Goal: Task Accomplishment & Management: Use online tool/utility

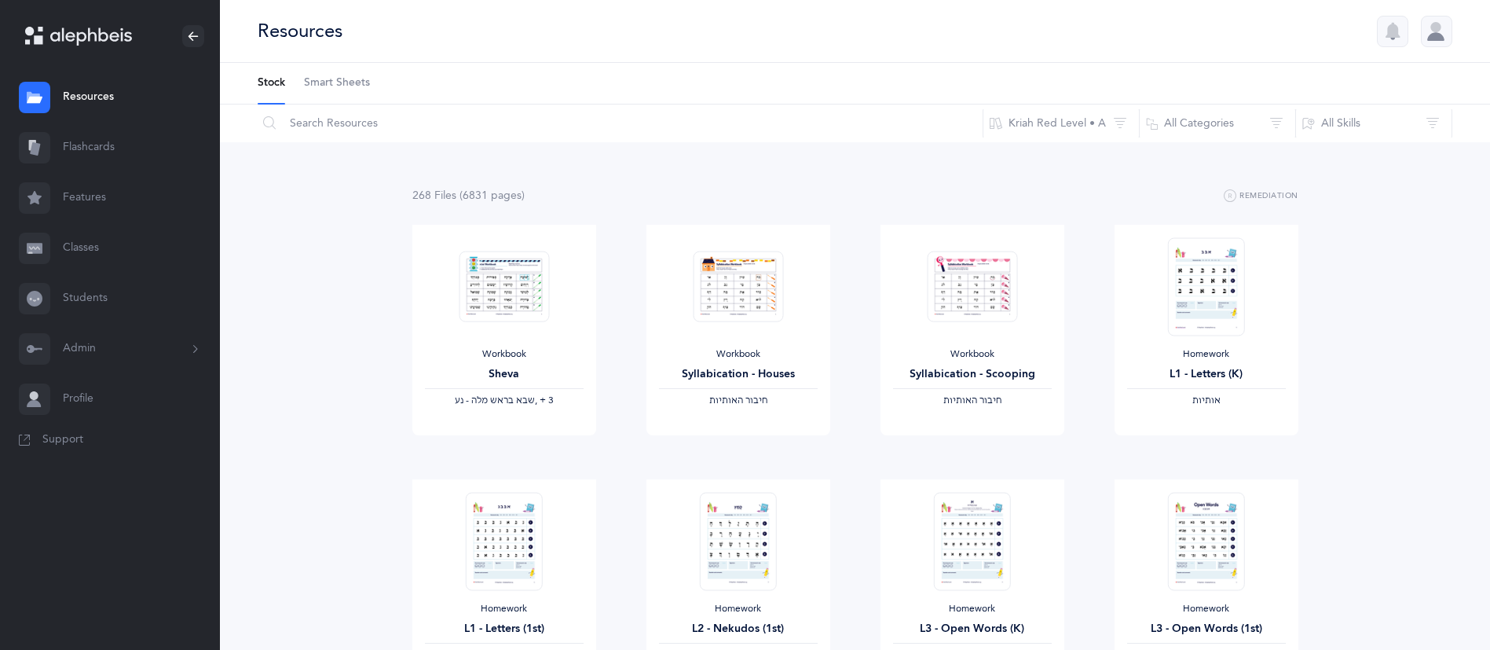
click at [90, 147] on link "Flashcards" at bounding box center [110, 148] width 220 height 50
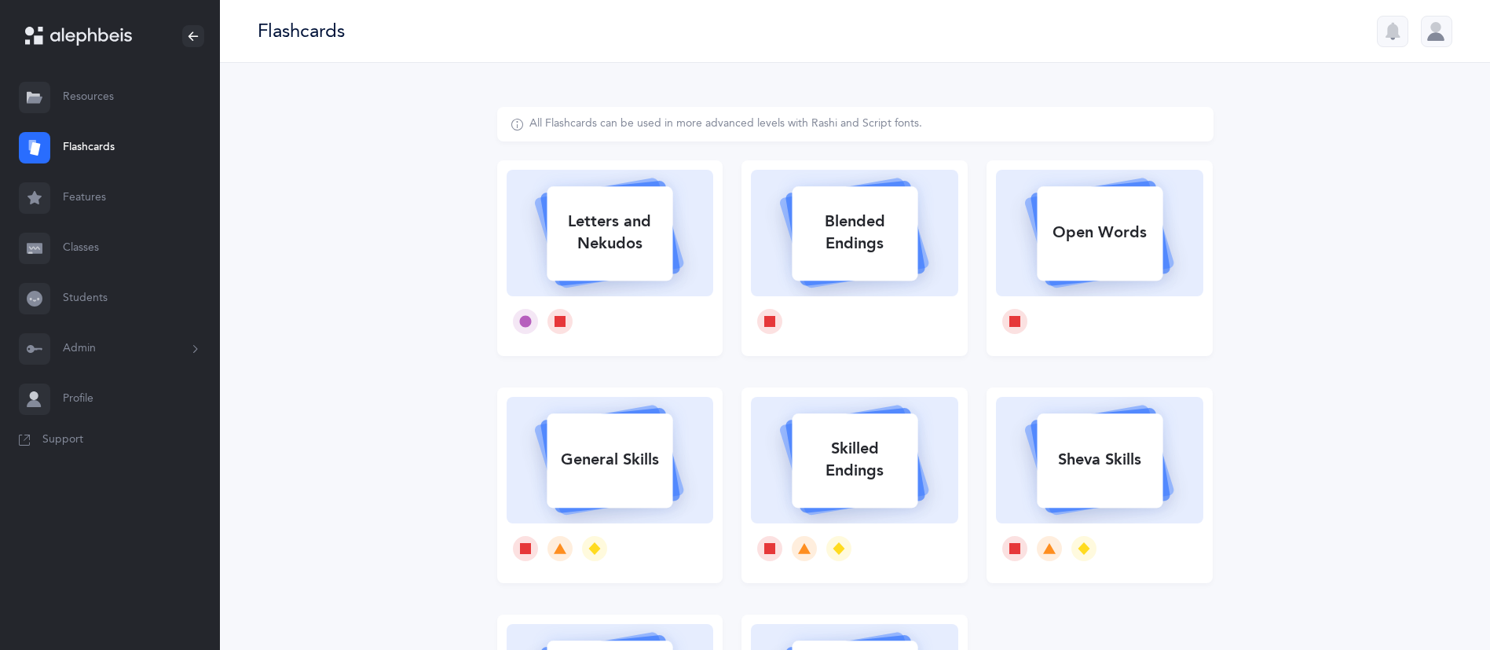
click at [642, 225] on div "Letters and Nekudos" at bounding box center [610, 232] width 126 height 63
select select
select select "single"
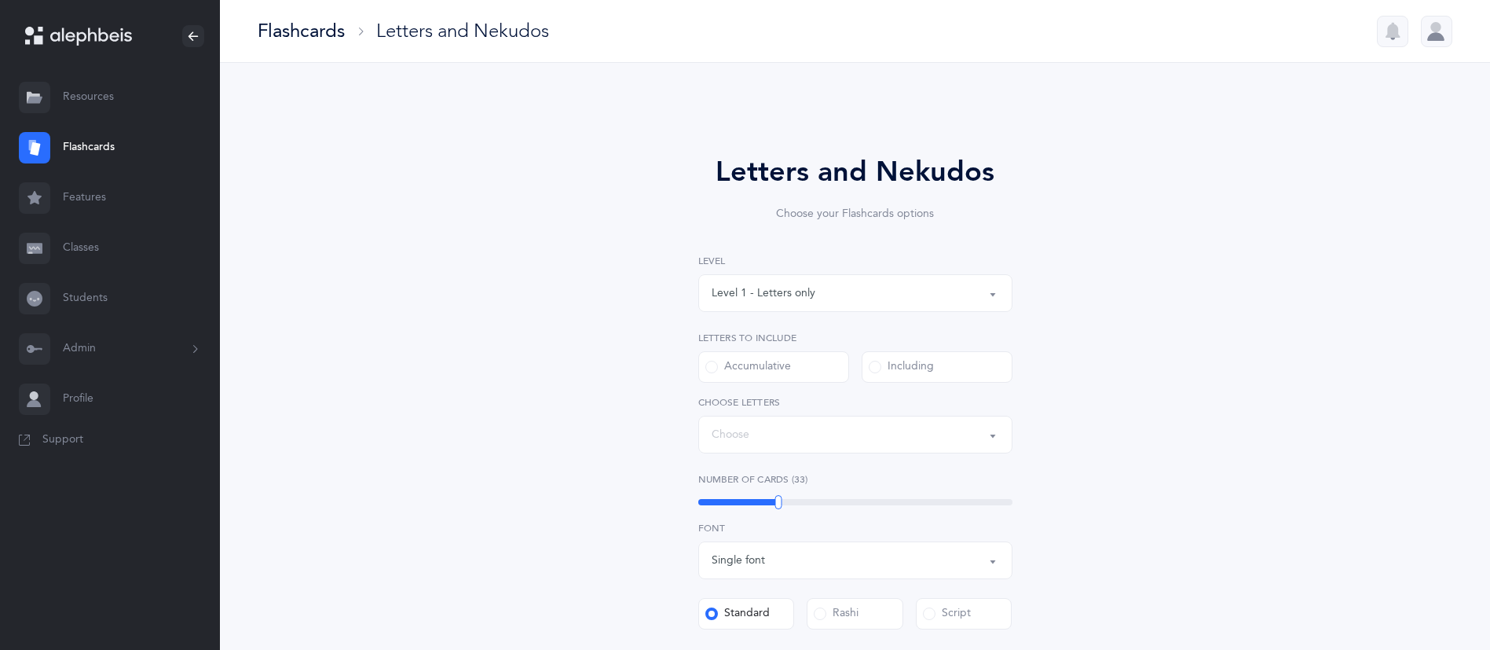
select select "27"
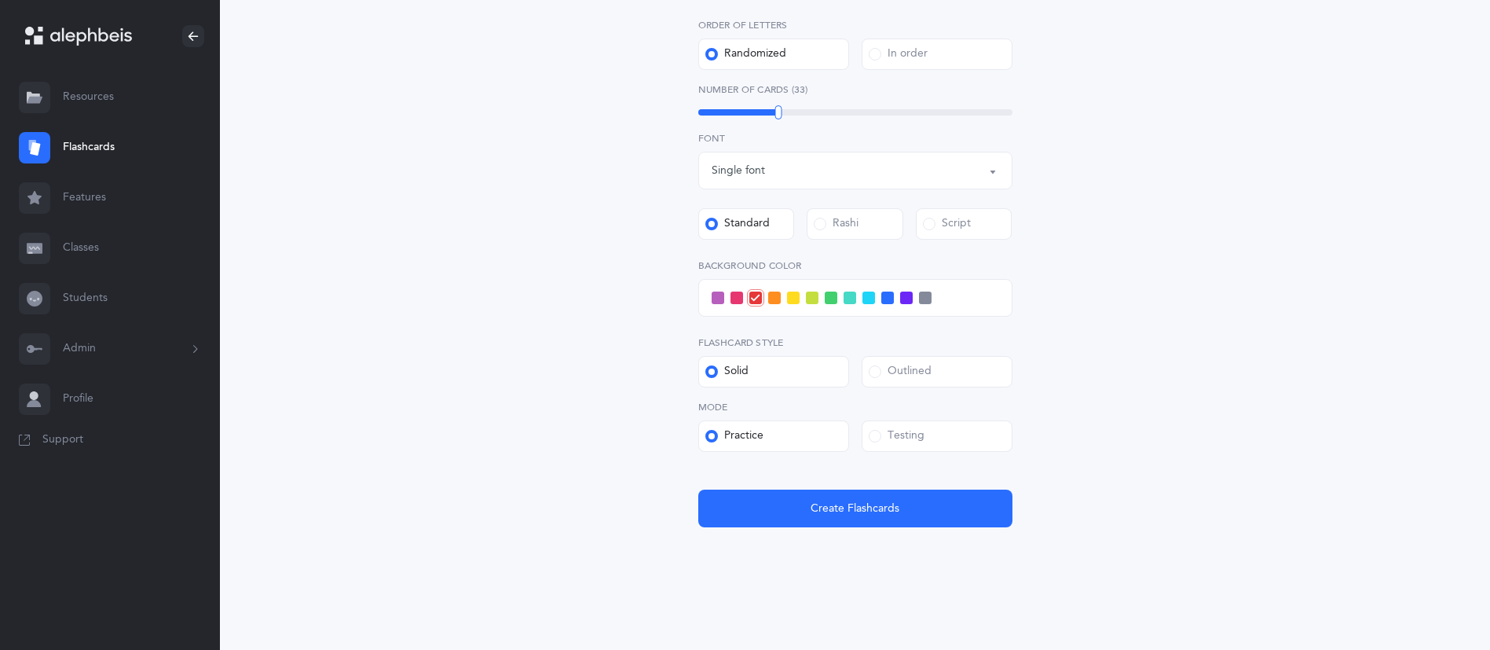
scroll to position [457, 0]
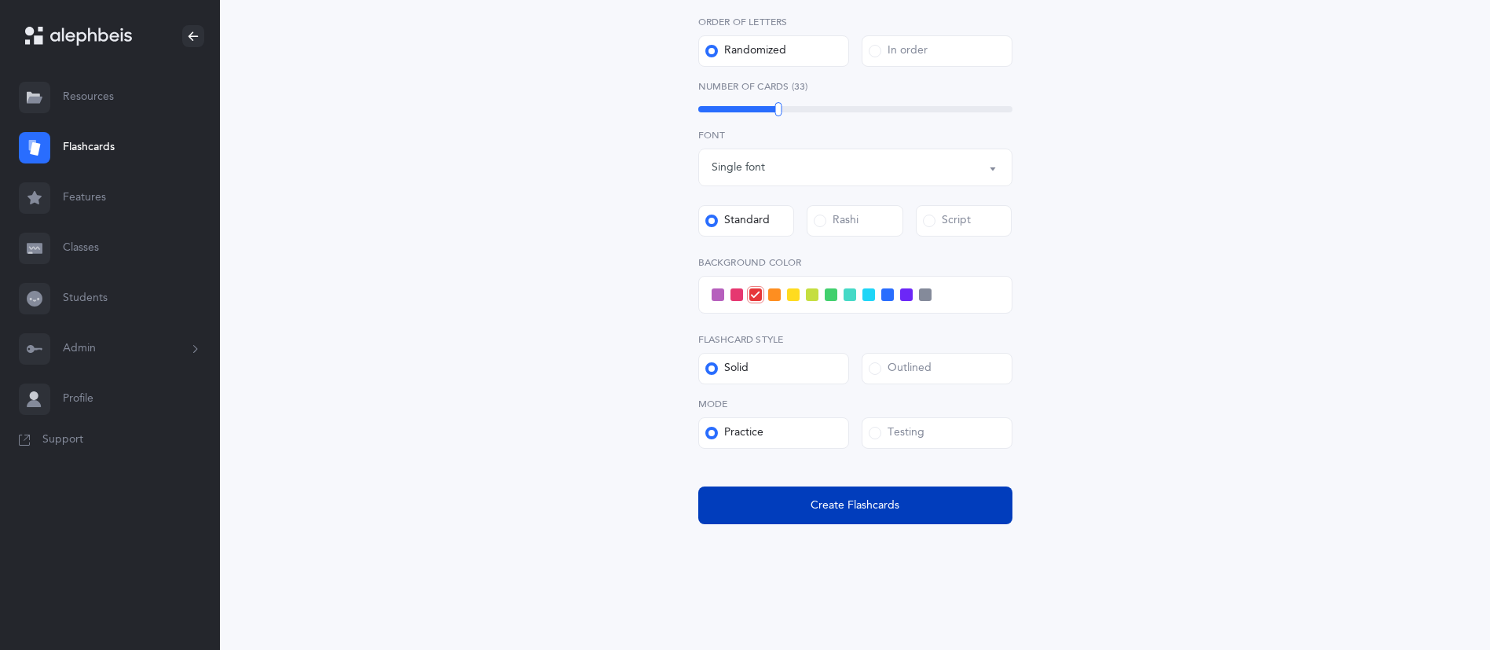
click at [940, 496] on button "Create Flashcards" at bounding box center [855, 505] width 314 height 38
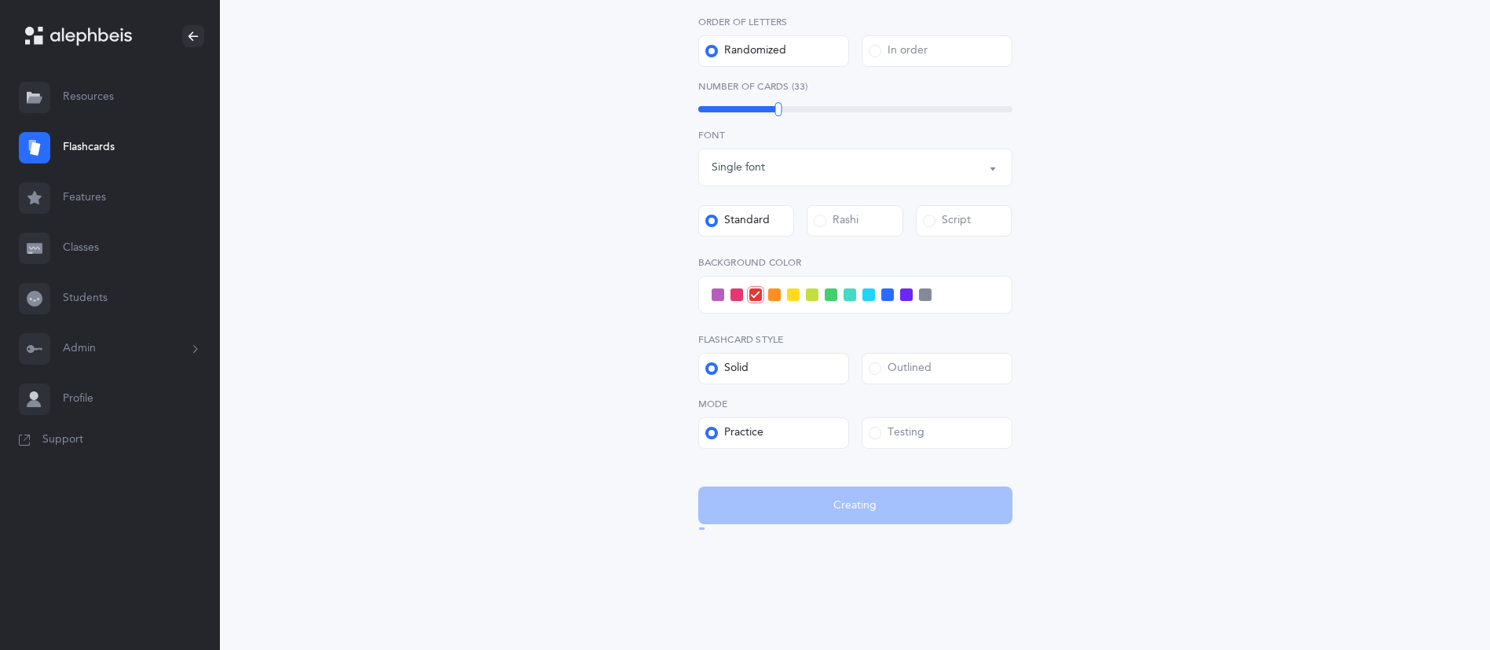
scroll to position [0, 0]
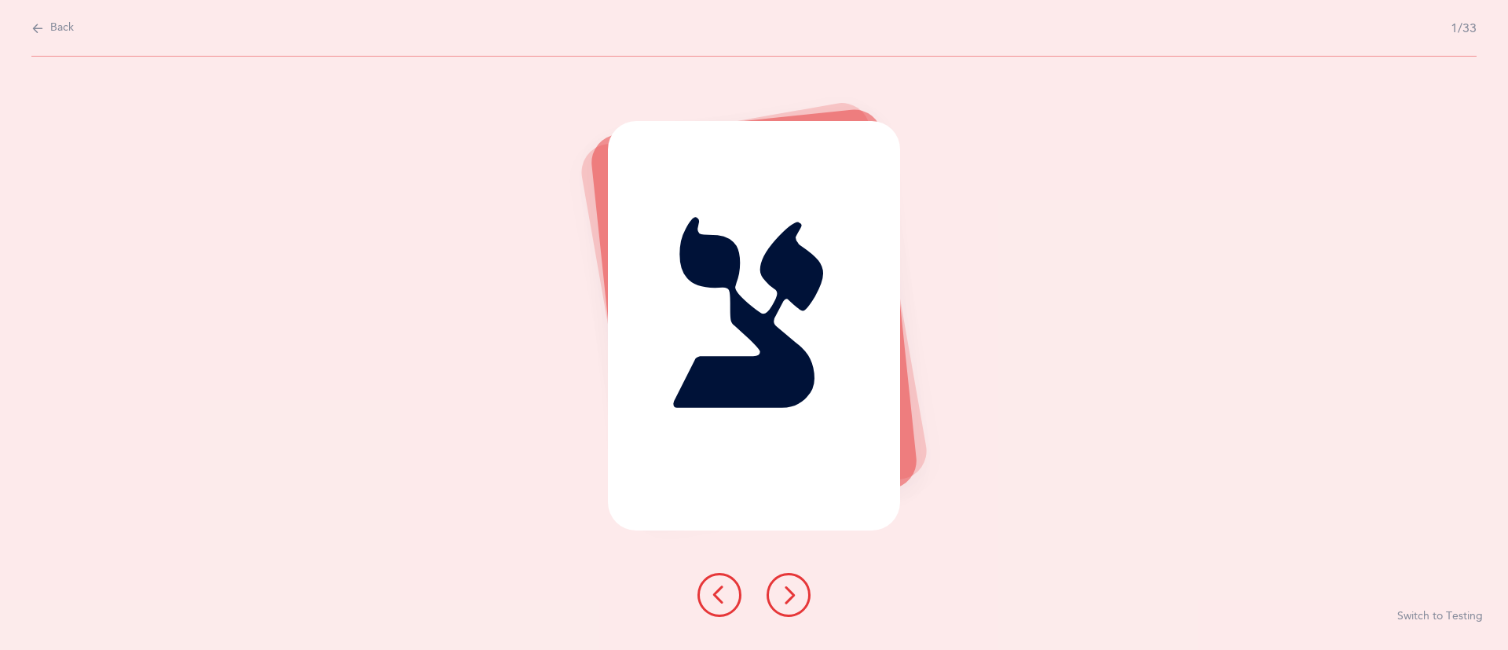
click at [51, 29] on span "Back" at bounding box center [62, 28] width 24 height 16
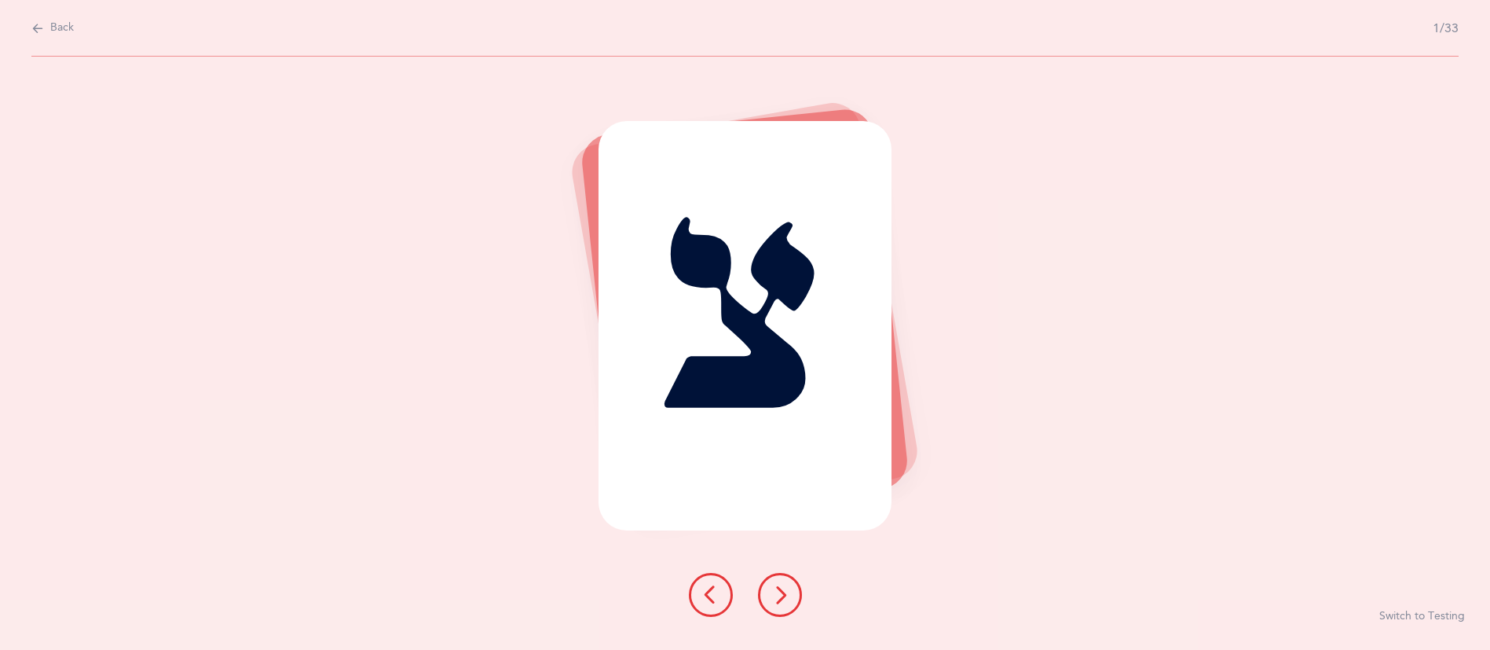
select select "27"
select select "single"
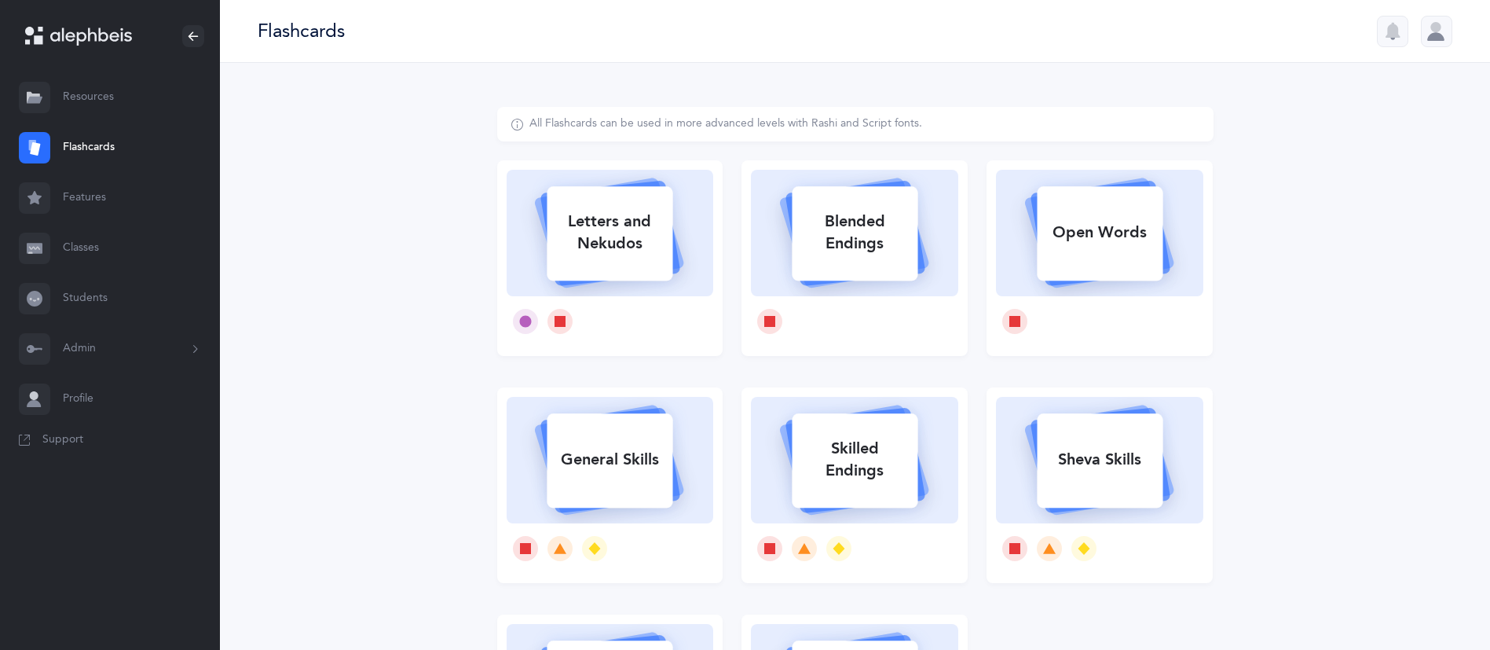
click at [615, 196] on rect at bounding box center [611, 233] width 126 height 94
select select "27"
select select "single"
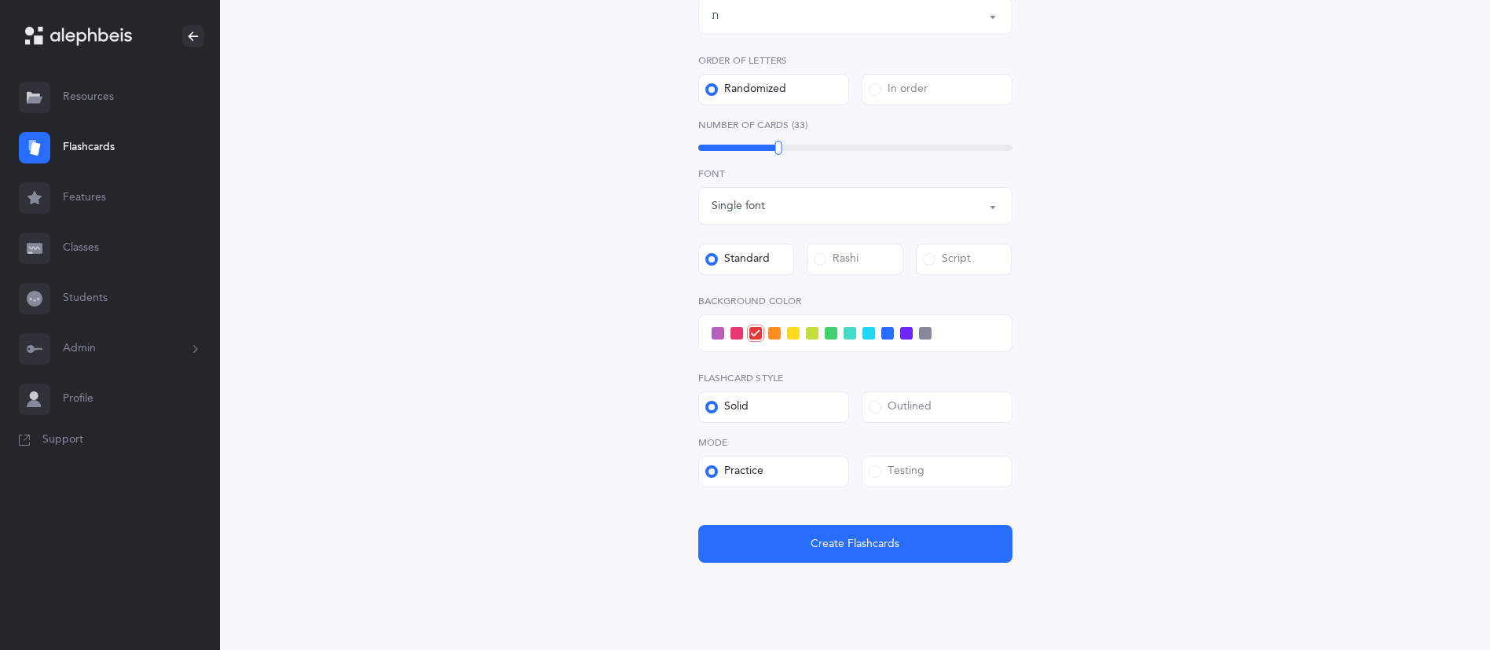
scroll to position [421, 0]
click at [902, 466] on div "Testing" at bounding box center [897, 469] width 56 height 16
click at [0, 0] on input "Testing" at bounding box center [0, 0] width 0 height 0
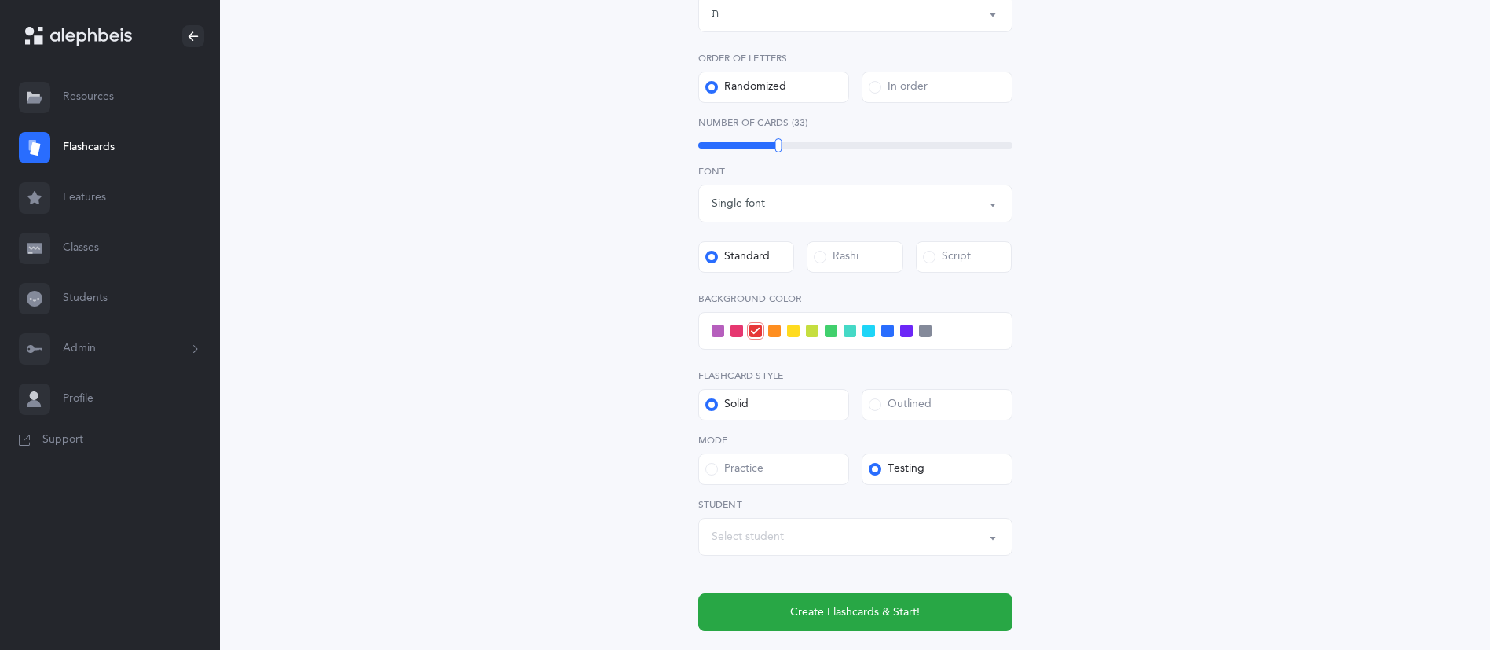
click at [786, 533] on div "Select student" at bounding box center [856, 536] width 288 height 27
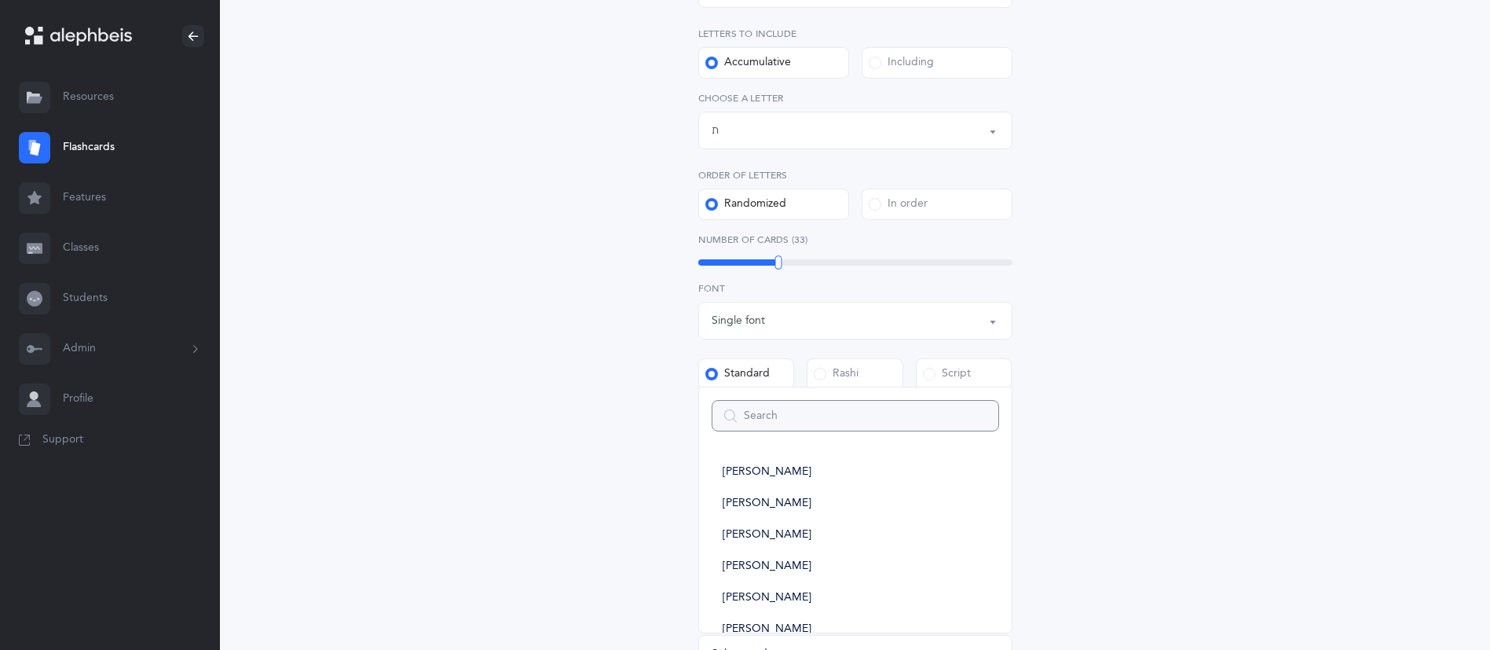
scroll to position [306, 0]
type input "saa"
select select
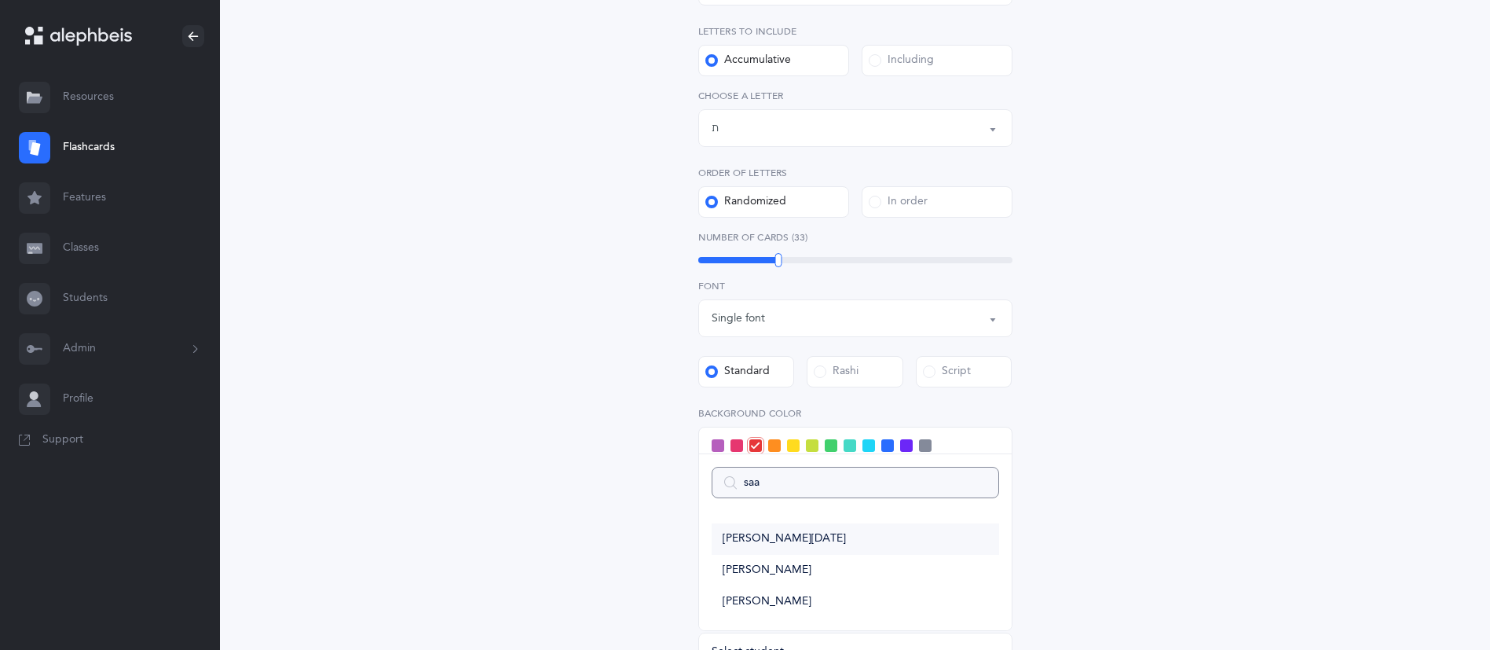
type input "saa"
click at [792, 543] on span "[PERSON_NAME][DATE]" at bounding box center [784, 539] width 123 height 14
select select "3750"
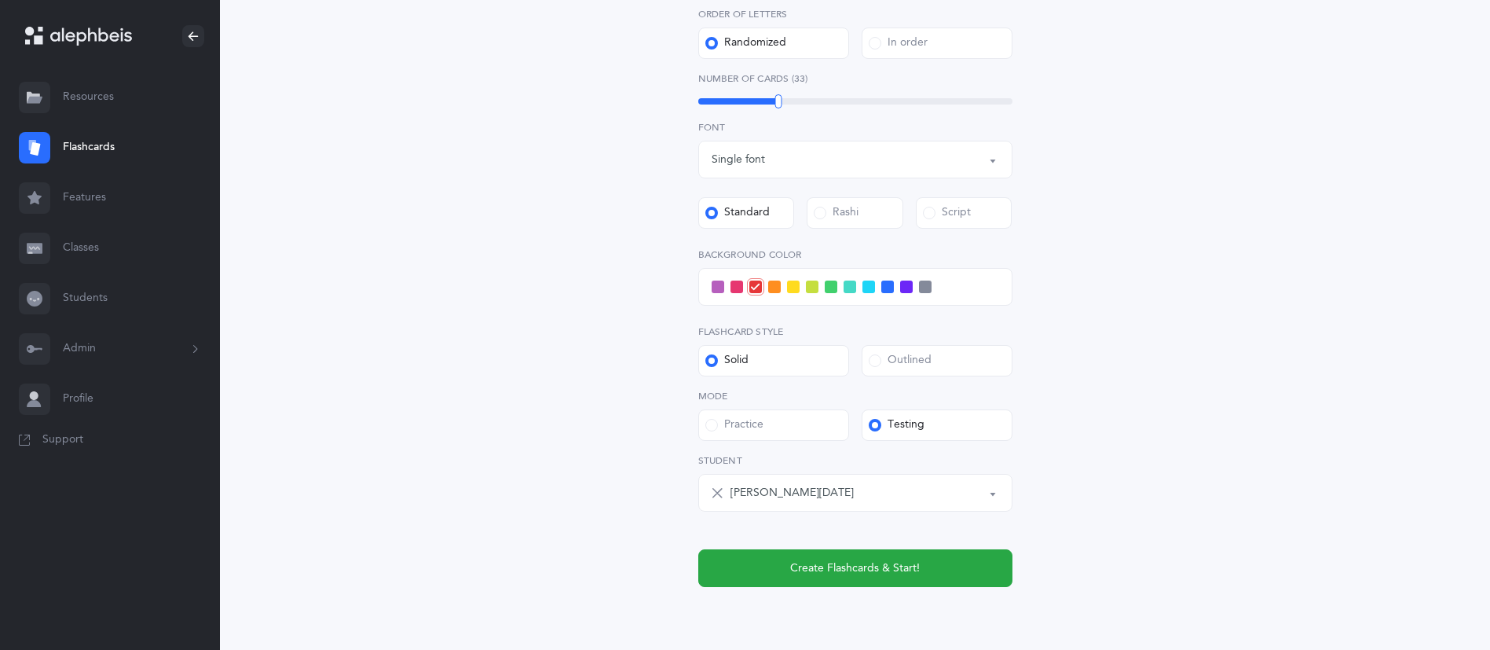
scroll to position [0, 0]
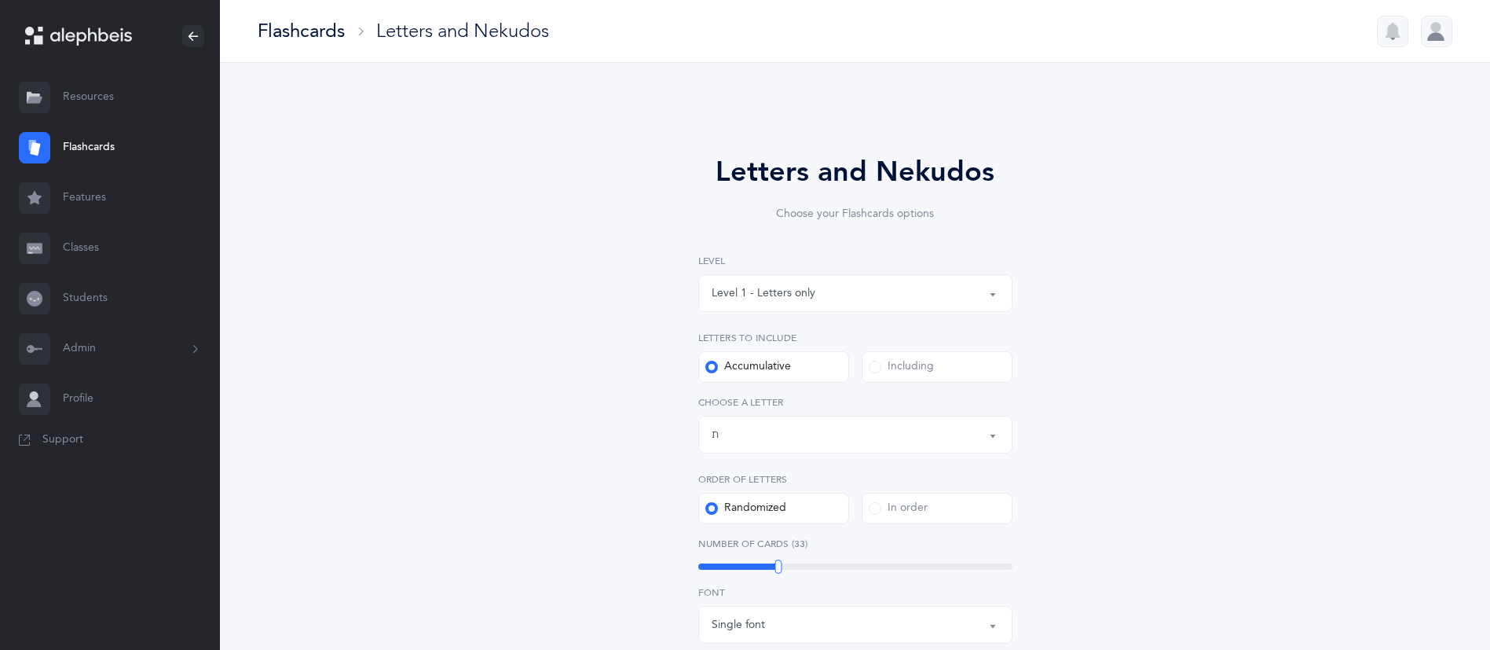
click at [870, 299] on div "Level 1 - Letters only" at bounding box center [856, 293] width 288 height 27
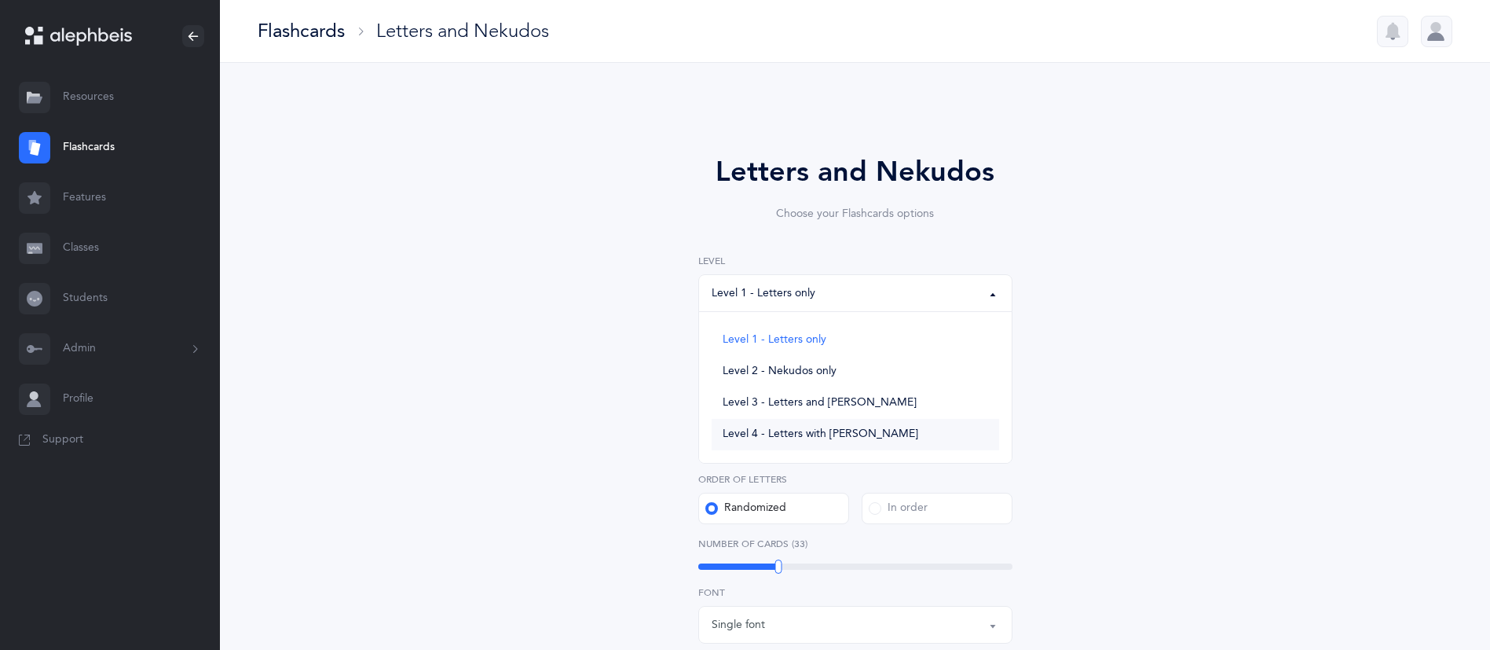
click at [859, 435] on span "Level 4 - Letters with [PERSON_NAME]" at bounding box center [821, 434] width 196 height 14
select select "4"
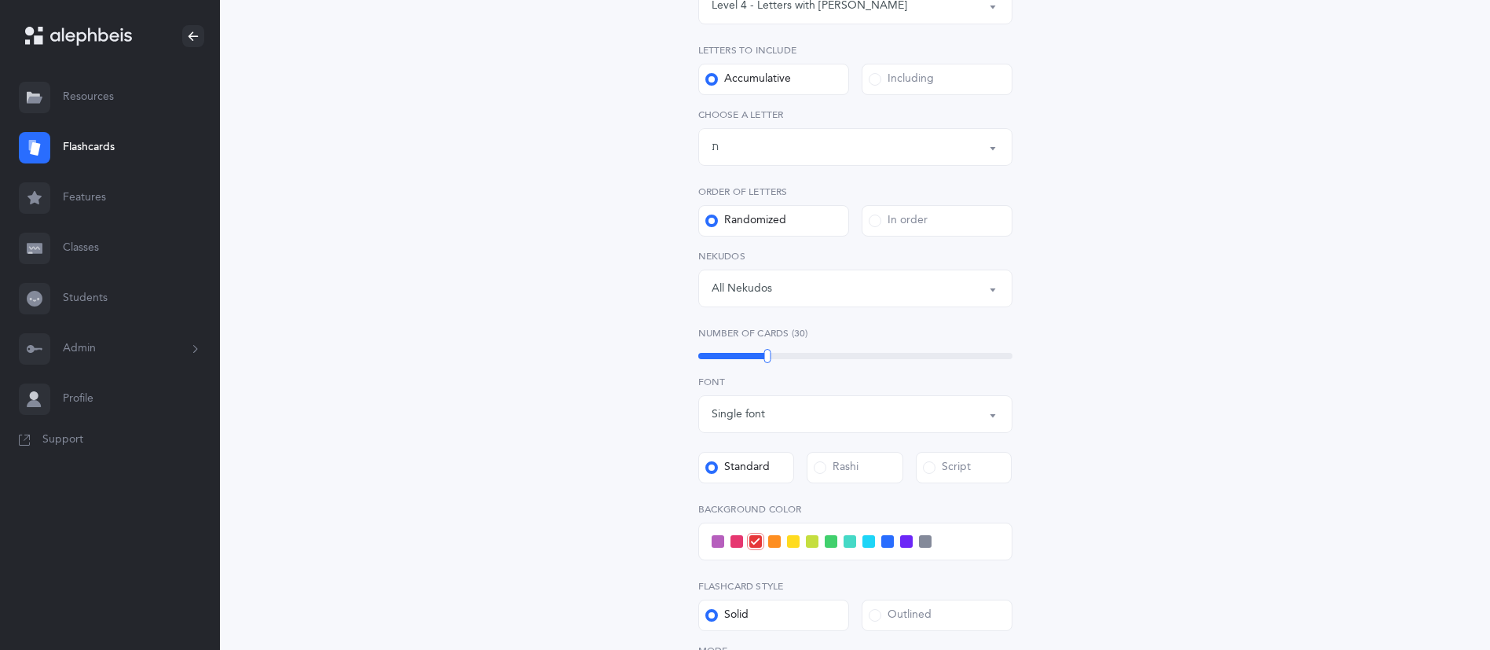
scroll to position [289, 0]
click at [81, 306] on link "Students" at bounding box center [110, 298] width 220 height 50
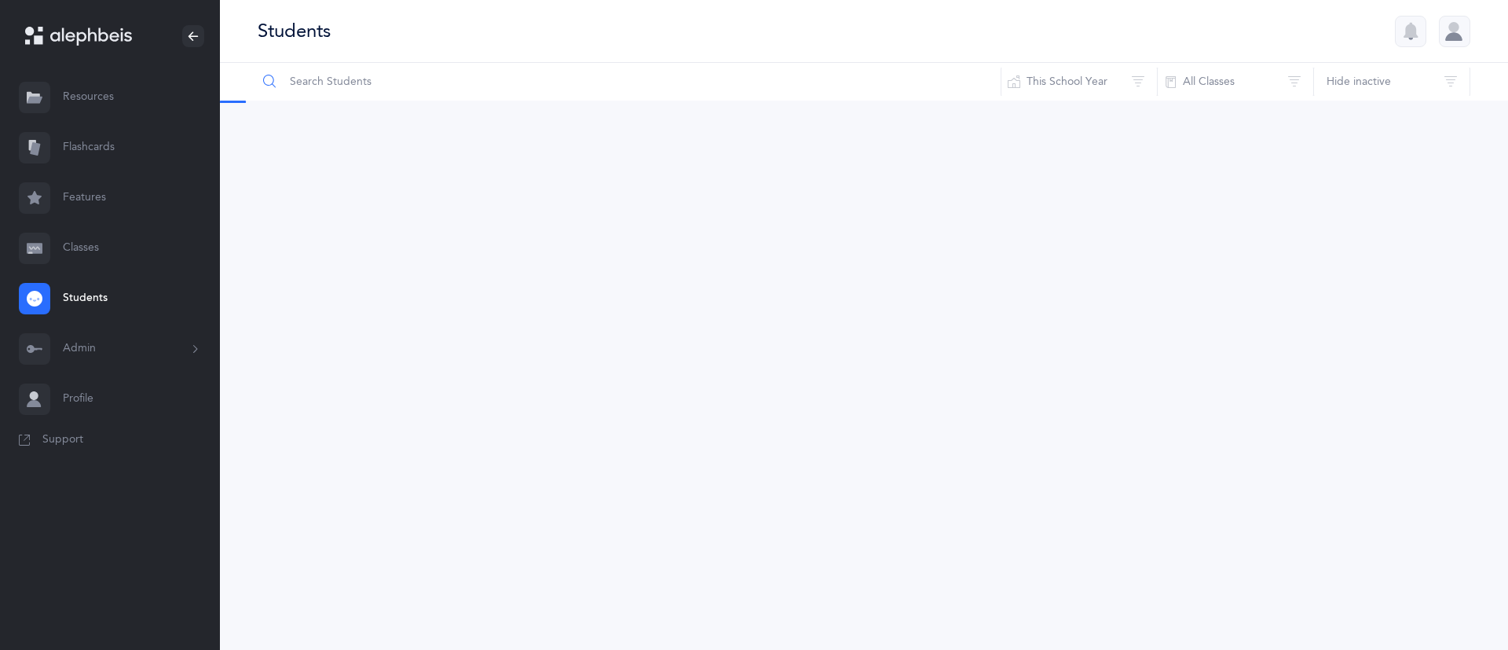
click at [423, 79] on input "text" at bounding box center [629, 82] width 745 height 38
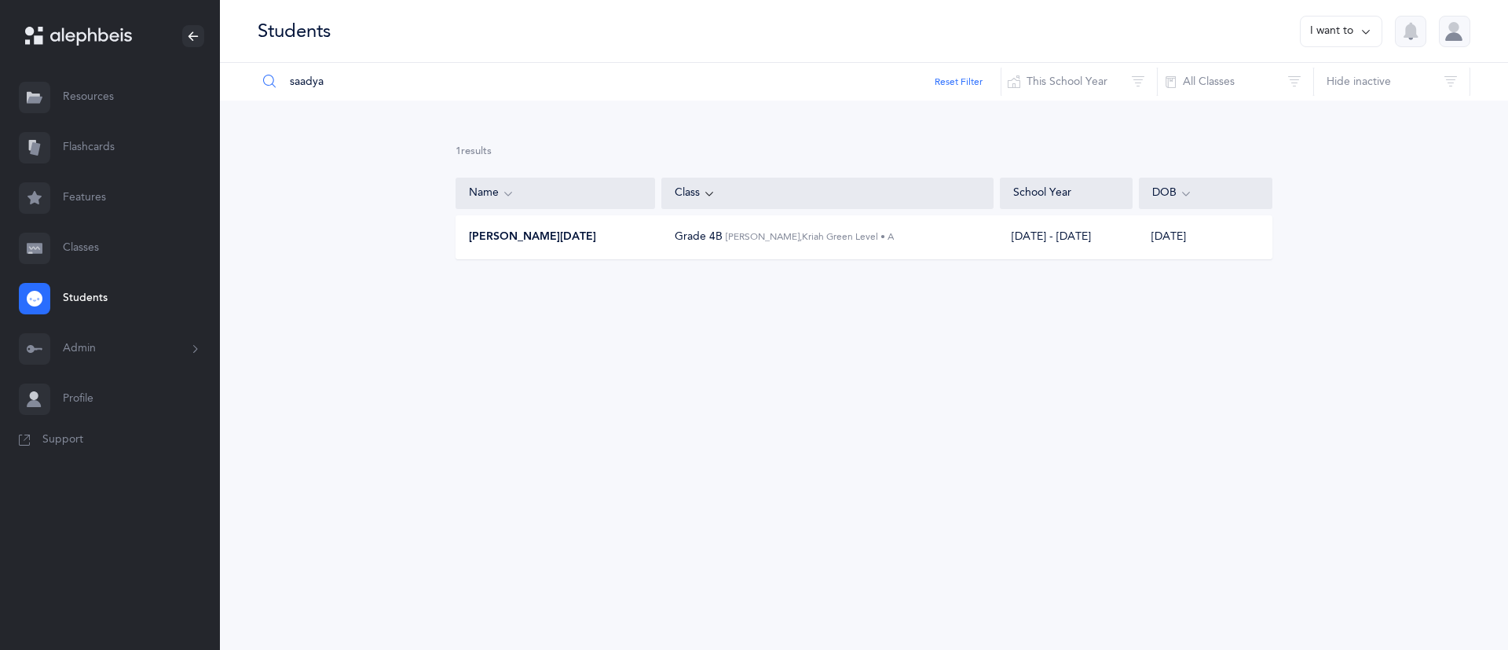
type input "saadya"
drag, startPoint x: 553, startPoint y: 241, endPoint x: 501, endPoint y: 240, distance: 51.9
click at [501, 240] on span "[PERSON_NAME][DATE]" at bounding box center [532, 237] width 127 height 16
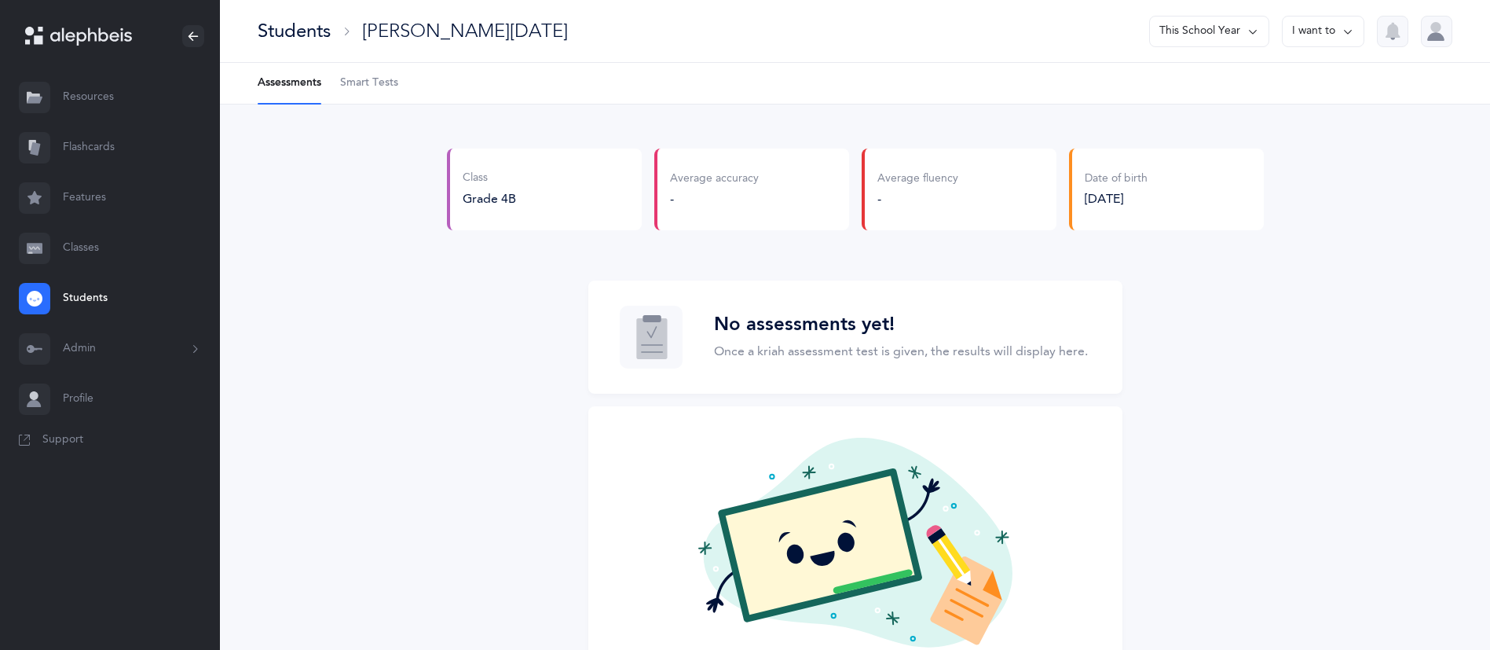
click at [358, 82] on span "Smart Tests" at bounding box center [369, 83] width 58 height 16
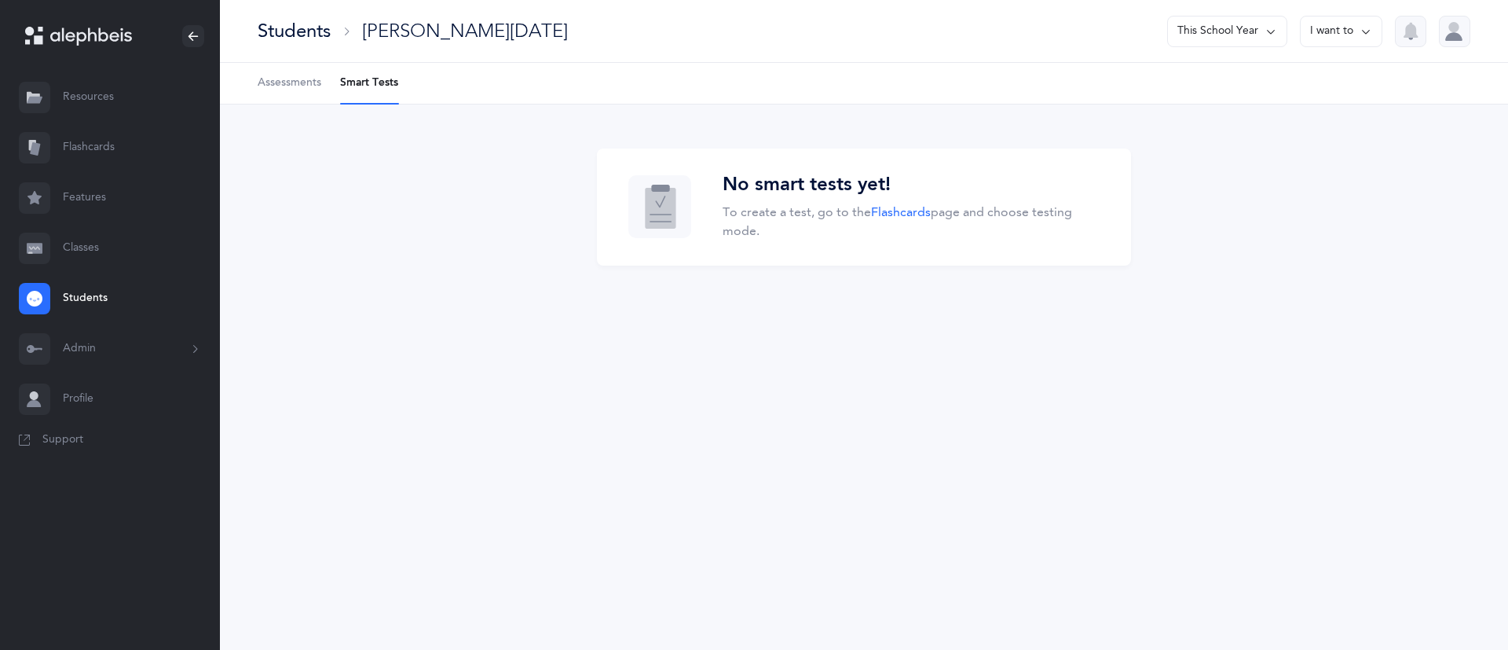
click at [90, 134] on link "Flashcards" at bounding box center [110, 148] width 220 height 50
